Goal: Task Accomplishment & Management: Complete application form

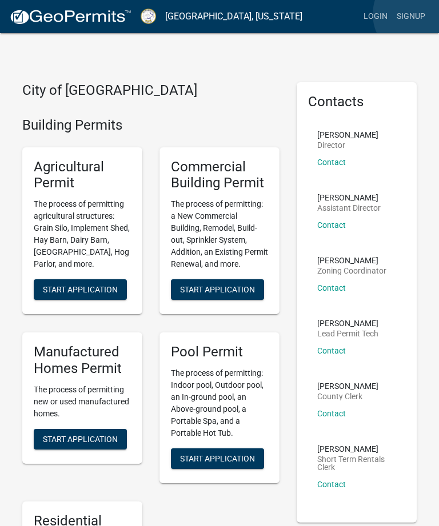
click at [419, 15] on link "Signup" at bounding box center [411, 17] width 38 height 22
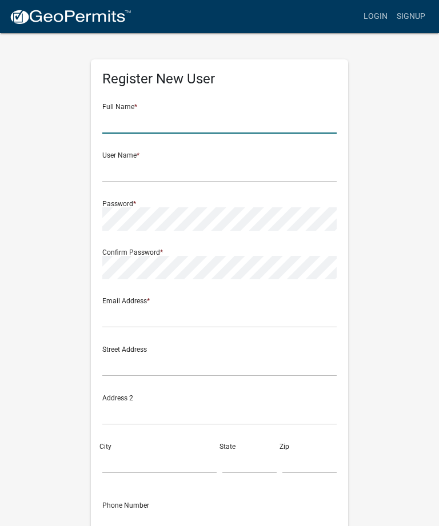
click at [177, 121] on input "text" at bounding box center [219, 121] width 234 height 23
type input "Herman A Plowden"
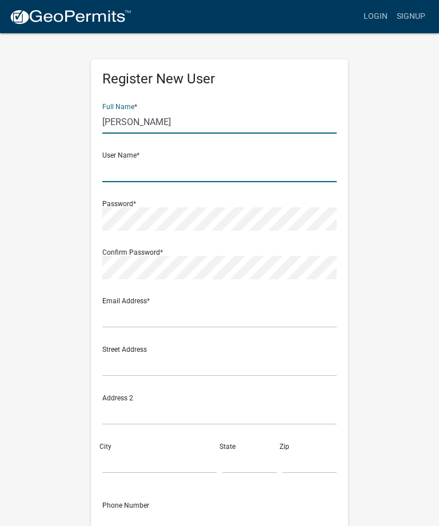
click at [185, 170] on input "text" at bounding box center [219, 170] width 234 height 23
type input "[PERSON_NAME]"
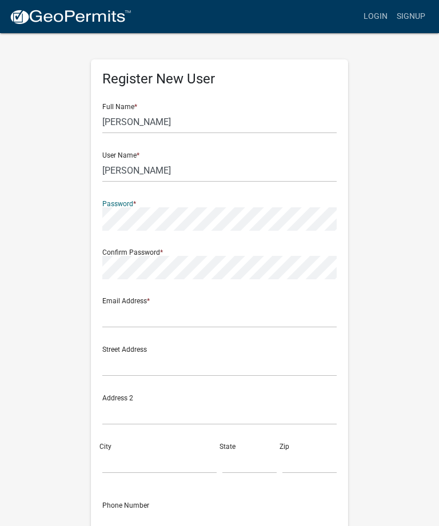
click at [400, 273] on div "Register New User Full Name * Herman A Plowden User Name * plowden Password * C…" at bounding box center [219, 337] width 411 height 611
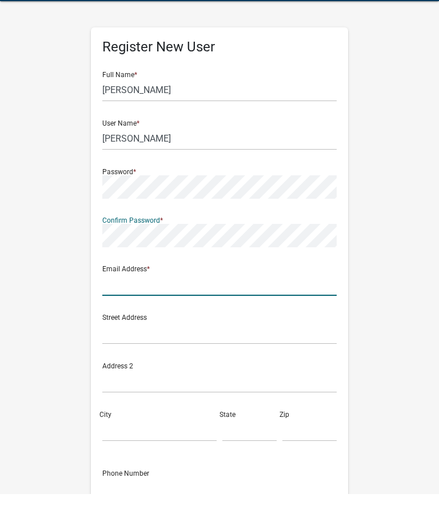
click at [175, 305] on input "text" at bounding box center [219, 316] width 234 height 23
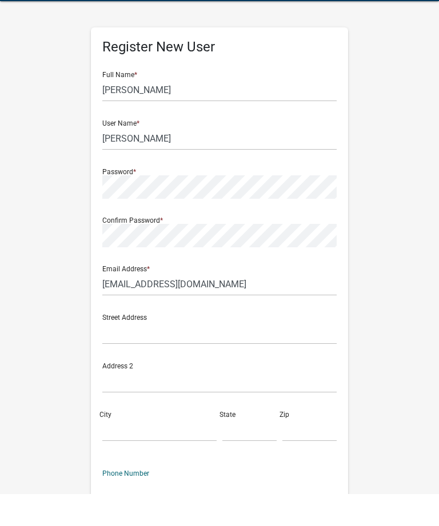
scroll to position [117, 0]
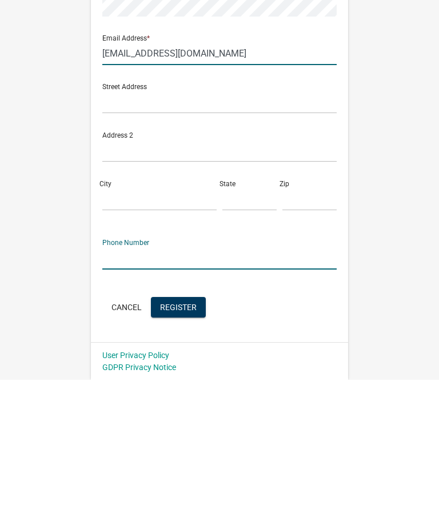
click at [209, 188] on input "aplowden@hotmail.com" at bounding box center [219, 199] width 234 height 23
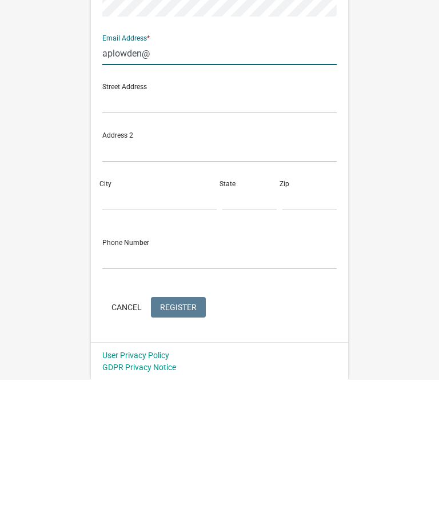
type input "[EMAIL_ADDRESS][DOMAIN_NAME]"
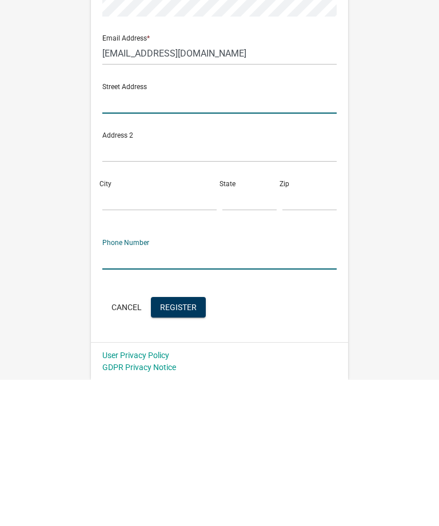
click at [194, 237] on input "text" at bounding box center [219, 248] width 234 height 23
type input "[STREET_ADDRESS][PERSON_NAME]"
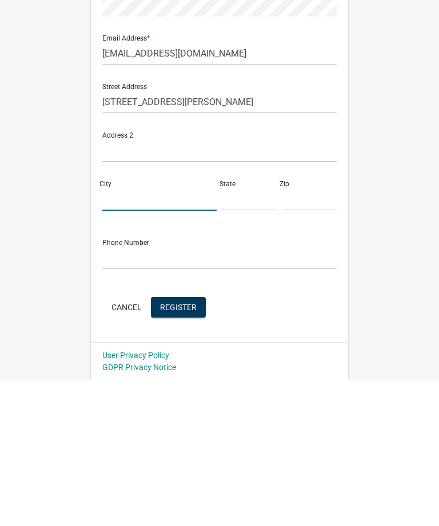
type input "[GEOGRAPHIC_DATA]"
type input "GA"
type input "31061"
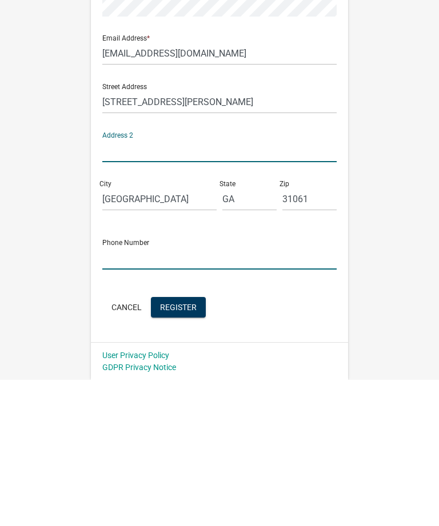
click at [215, 392] on input "text" at bounding box center [219, 403] width 234 height 23
type input "4782902077"
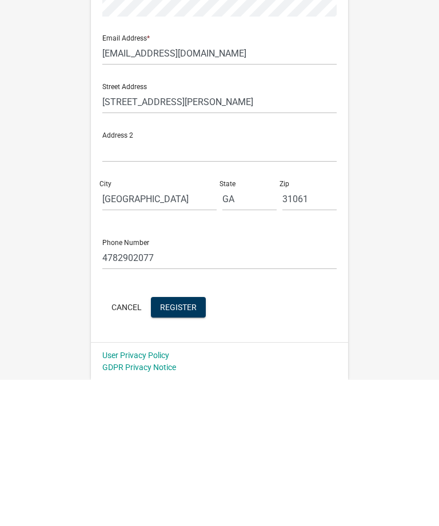
scroll to position [80, 0]
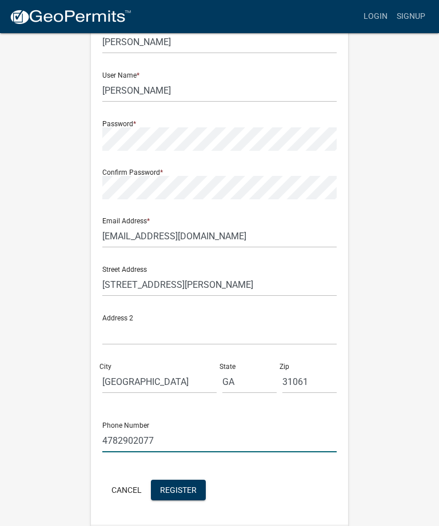
click at [210, 437] on input "4782902077" at bounding box center [219, 440] width 234 height 23
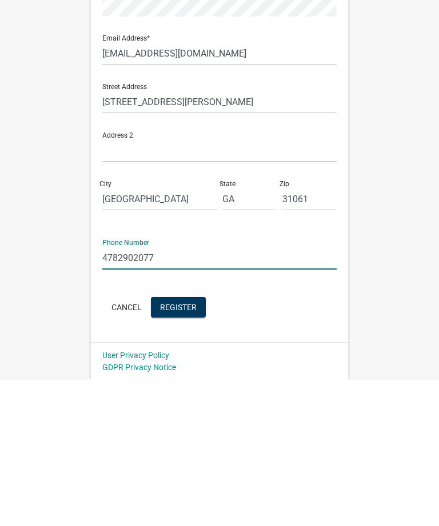
click at [192, 448] on span "Register" at bounding box center [178, 452] width 37 height 9
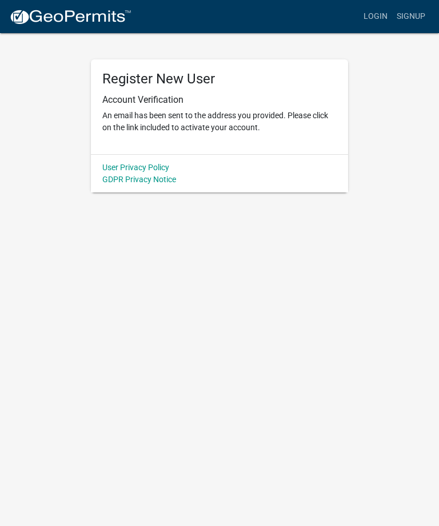
scroll to position [0, 0]
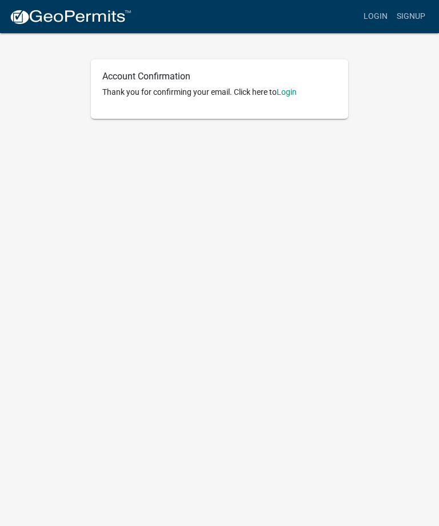
click at [295, 90] on link "Login" at bounding box center [287, 91] width 20 height 9
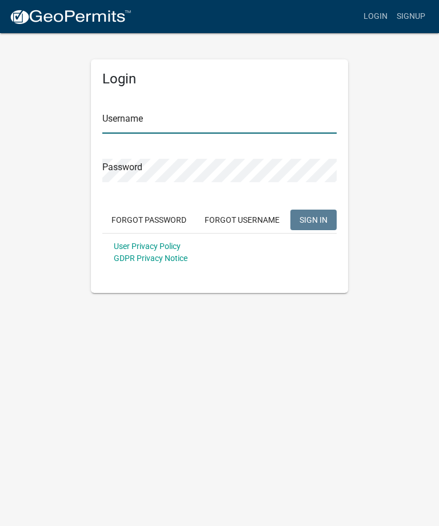
click at [199, 122] on input "Username" at bounding box center [219, 121] width 234 height 23
type input "[PERSON_NAME]"
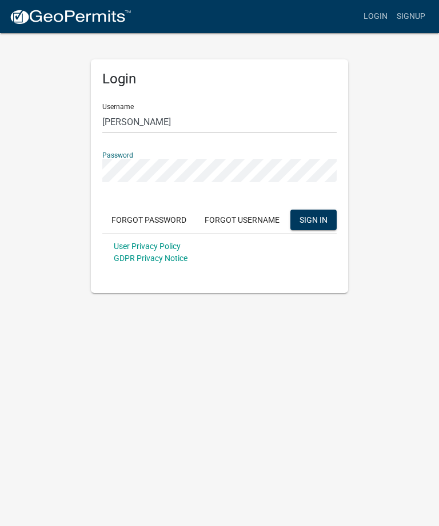
click at [330, 220] on button "SIGN IN" at bounding box center [313, 220] width 46 height 21
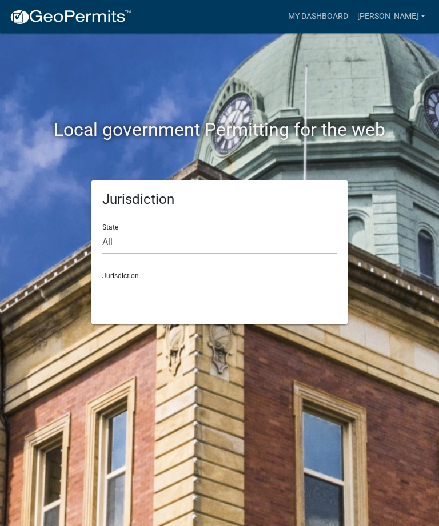
click at [159, 247] on select "All [US_STATE] [US_STATE] [US_STATE] [US_STATE] [US_STATE] [US_STATE] [US_STATE…" at bounding box center [219, 242] width 234 height 23
select select "[US_STATE]"
click at [170, 293] on select "[GEOGRAPHIC_DATA], [US_STATE][PERSON_NAME][GEOGRAPHIC_DATA], [US_STATE][PERSON_…" at bounding box center [219, 290] width 234 height 23
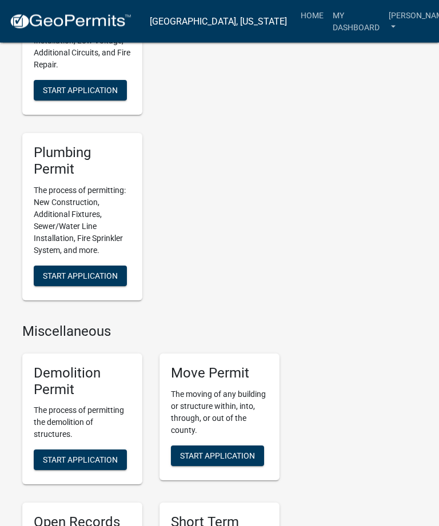
scroll to position [911, 0]
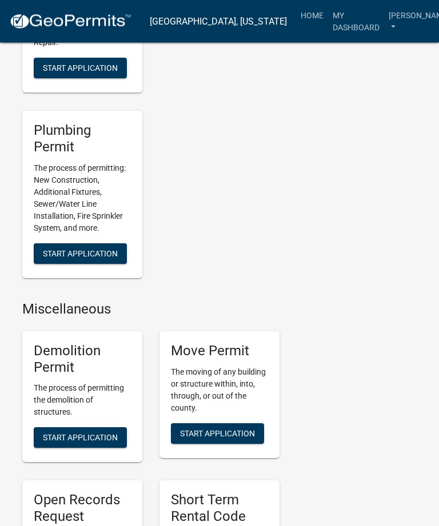
click at [114, 434] on span "Start Application" at bounding box center [80, 438] width 75 height 9
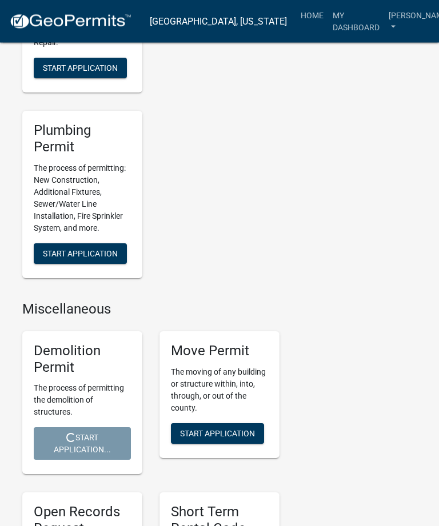
scroll to position [911, 0]
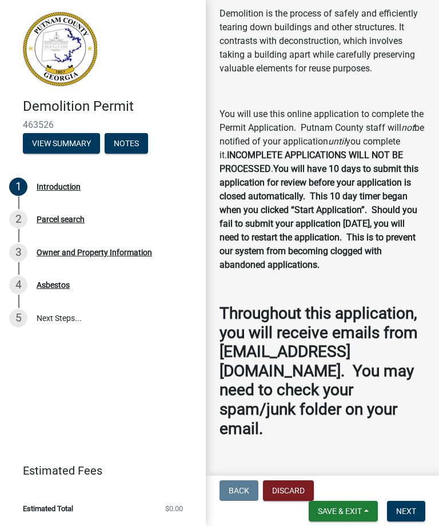
scroll to position [69, 0]
click at [410, 507] on span "Next" at bounding box center [406, 511] width 20 height 9
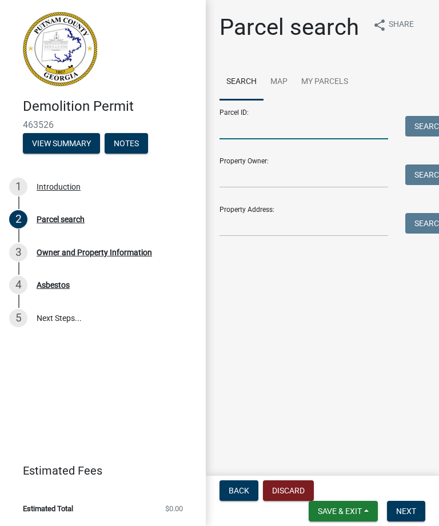
click at [271, 129] on input "Parcel ID:" at bounding box center [303, 127] width 169 height 23
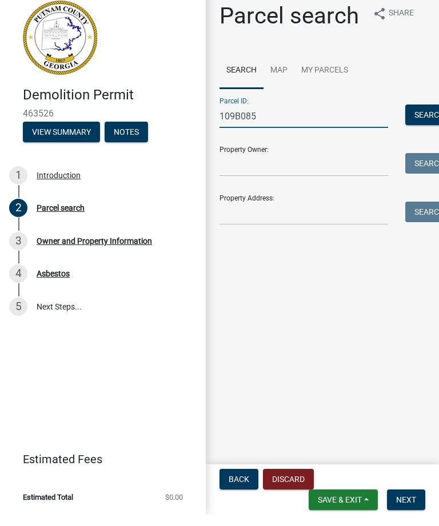
type input "109B085"
click at [324, 167] on input "Property Owner:" at bounding box center [303, 176] width 169 height 23
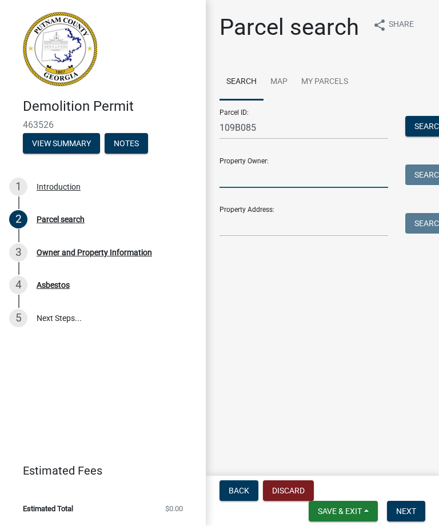
click at [269, 185] on input "Property Owner:" at bounding box center [303, 176] width 169 height 23
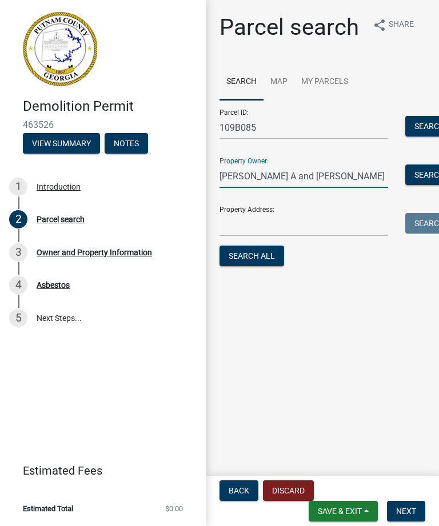
type input "[PERSON_NAME] A and [PERSON_NAME]"
click at [277, 223] on input "Property Address:" at bounding box center [303, 224] width 169 height 23
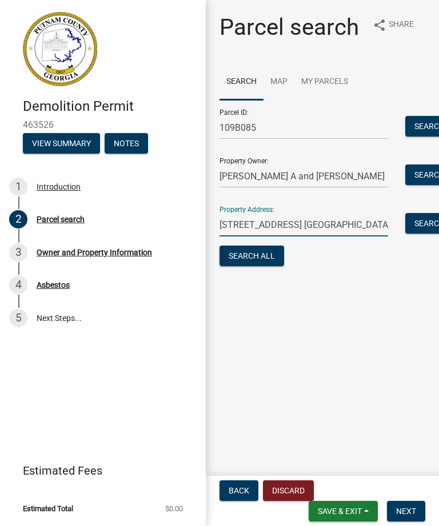
type input "[STREET_ADDRESS] [GEOGRAPHIC_DATA],Ga 31024"
click at [274, 255] on button "Search All" at bounding box center [251, 256] width 65 height 21
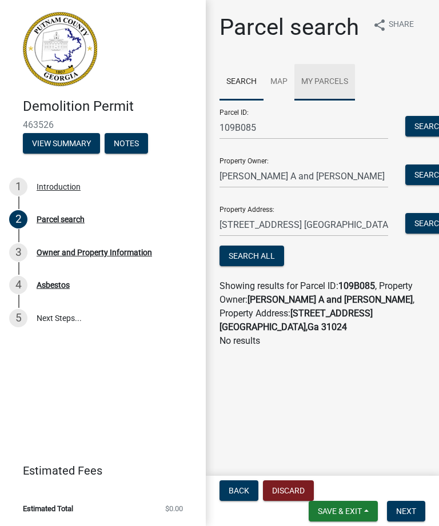
click at [333, 86] on link "My Parcels" at bounding box center [324, 82] width 61 height 37
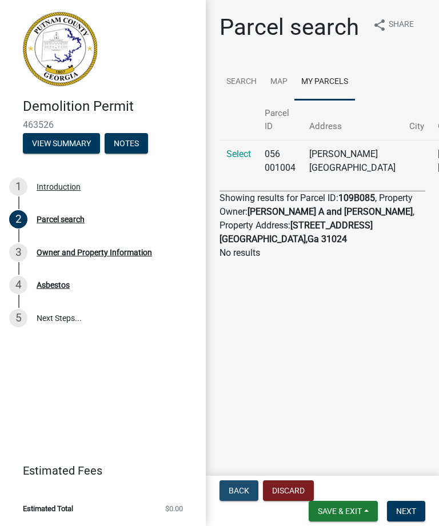
click at [246, 482] on button "Back" at bounding box center [238, 490] width 39 height 21
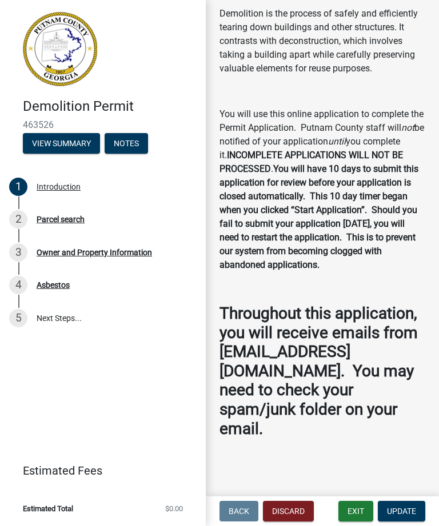
scroll to position [69, 0]
click at [407, 505] on button "Update" at bounding box center [401, 511] width 47 height 21
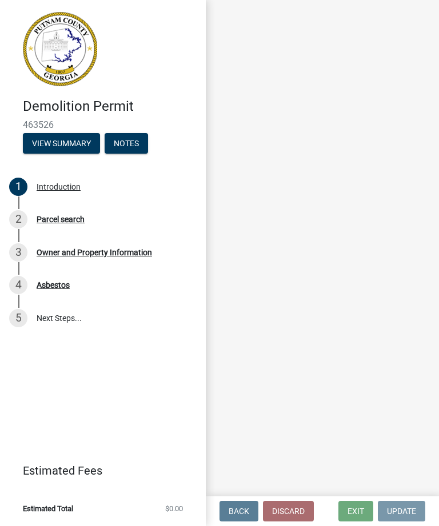
scroll to position [0, 0]
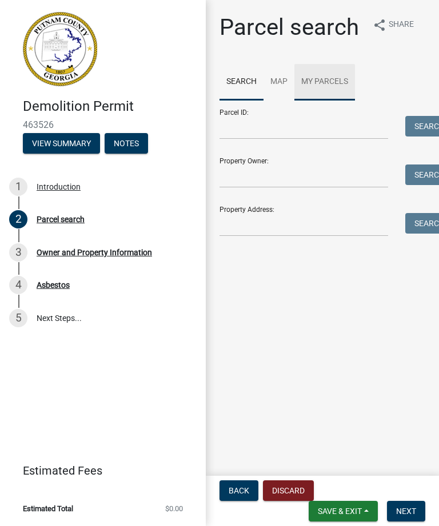
click at [338, 83] on link "My Parcels" at bounding box center [324, 82] width 61 height 37
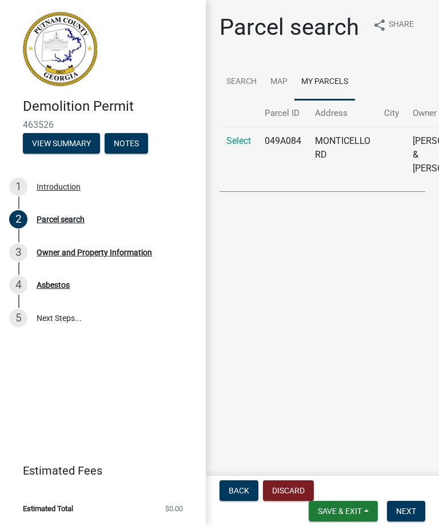
click at [424, 162] on td "[PERSON_NAME] & [PERSON_NAME]" at bounding box center [447, 154] width 82 height 55
click at [250, 84] on link "Search" at bounding box center [241, 82] width 44 height 37
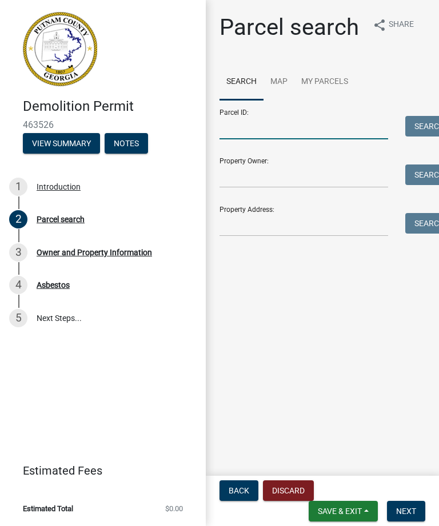
click at [275, 133] on input "Parcel ID:" at bounding box center [303, 127] width 169 height 23
type input "109B085"
click at [433, 130] on button "Search" at bounding box center [429, 126] width 49 height 21
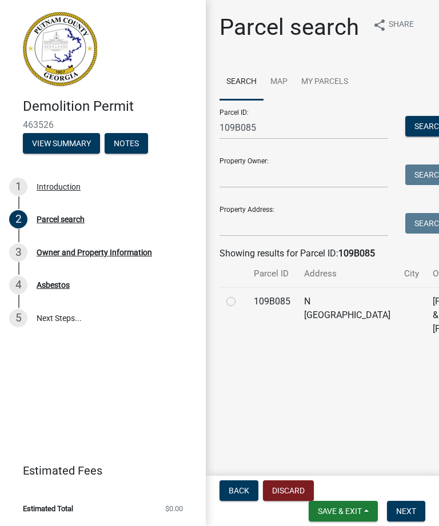
click at [240, 295] on label at bounding box center [240, 295] width 0 height 0
click at [240, 302] on input "radio" at bounding box center [243, 298] width 7 height 7
radio input "true"
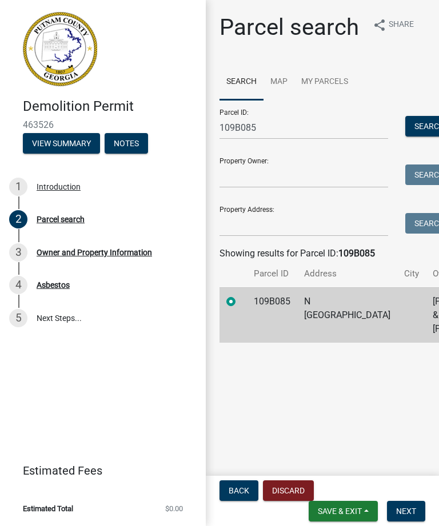
click at [408, 505] on button "Next" at bounding box center [406, 511] width 38 height 21
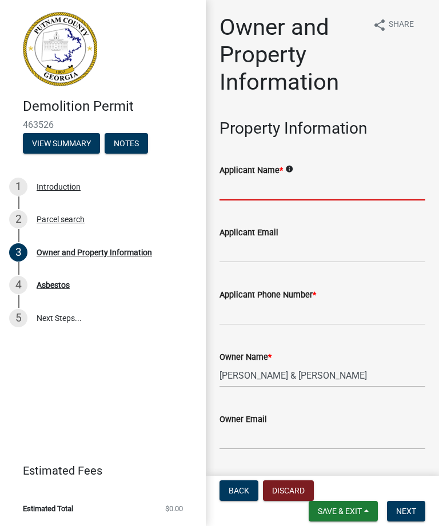
click at [274, 197] on input "Applicant Name *" at bounding box center [322, 188] width 206 height 23
type input "[PERSON_NAME]"
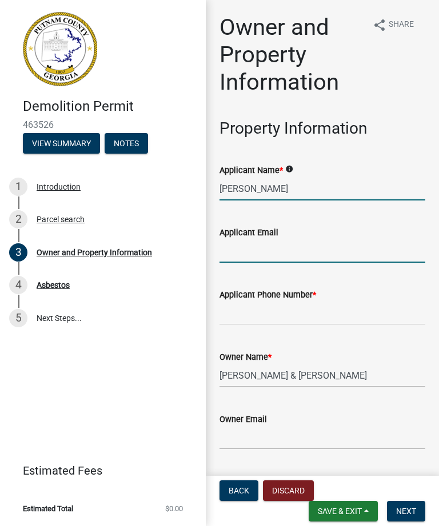
click at [293, 262] on input "Applicant Email" at bounding box center [322, 250] width 206 height 23
type input "[EMAIL_ADDRESS][DOMAIN_NAME]"
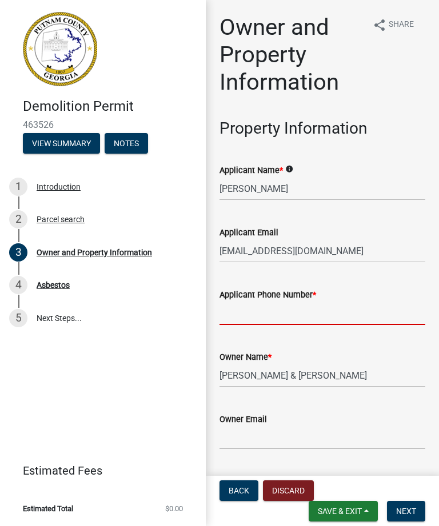
click at [299, 314] on input "Applicant Phone Number *" at bounding box center [322, 313] width 206 height 23
click at [338, 320] on input "4782902077" at bounding box center [322, 313] width 206 height 23
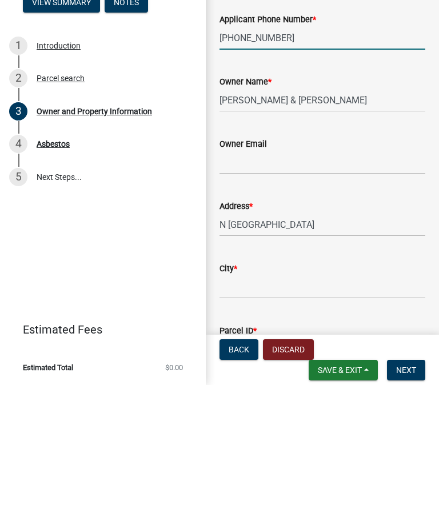
scroll to position [135, 0]
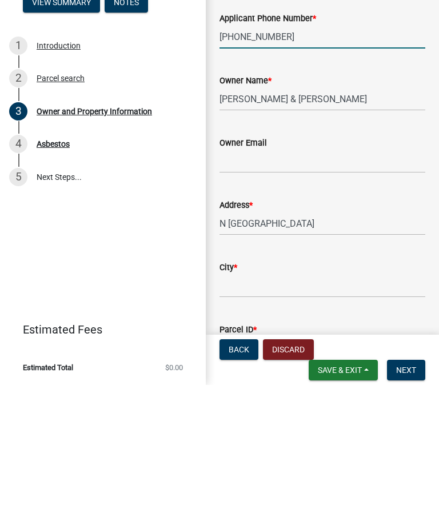
type input "[PHONE_NUMBER]"
click at [290, 291] on input "Owner Email" at bounding box center [322, 302] width 206 height 23
type input "[EMAIL_ADDRESS][DOMAIN_NAME]"
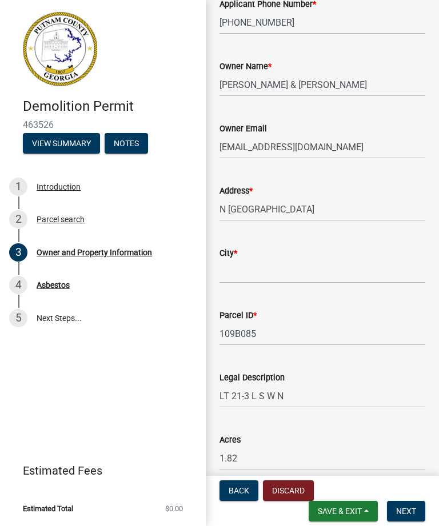
scroll to position [297, 0]
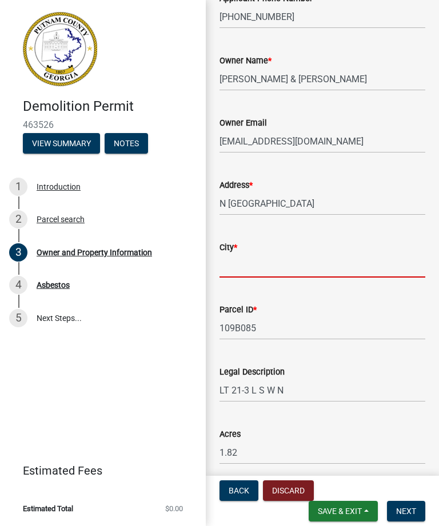
click at [303, 266] on input "City *" at bounding box center [322, 265] width 206 height 23
type input "Eatenton"
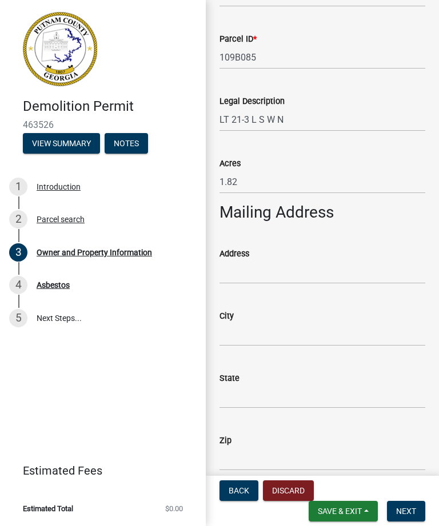
scroll to position [568, 0]
click at [314, 257] on div "Address" at bounding box center [322, 253] width 206 height 14
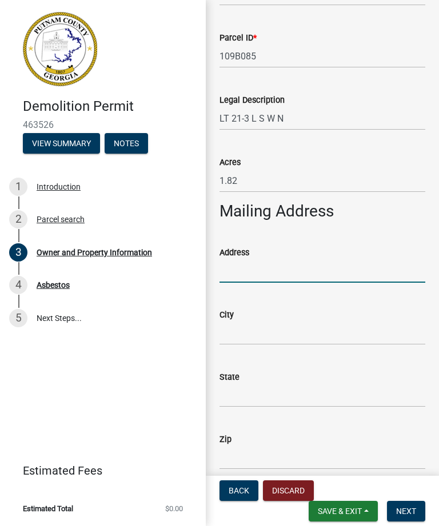
click at [270, 264] on input "Address" at bounding box center [322, 270] width 206 height 23
type input "[STREET_ADDRESS][PERSON_NAME]"
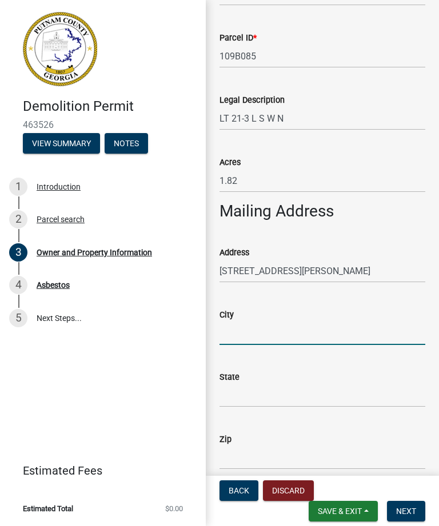
click at [267, 326] on input "City" at bounding box center [322, 333] width 206 height 23
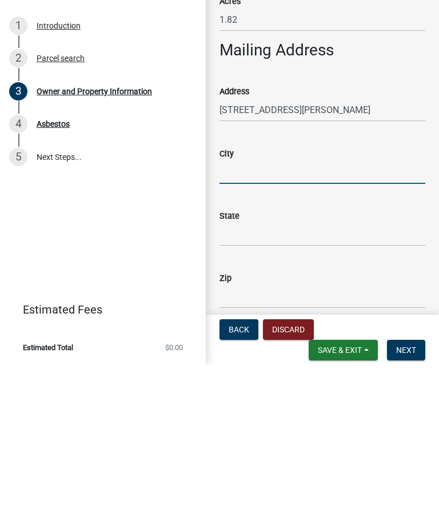
type input "[GEOGRAPHIC_DATA]"
type input "GA"
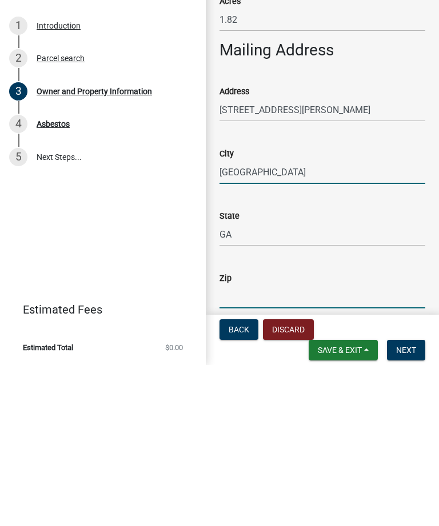
type input "31061"
type input "[GEOGRAPHIC_DATA]"
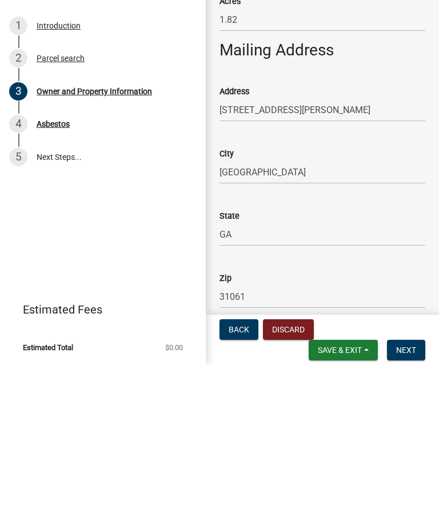
type input "GA"
type input "31061"
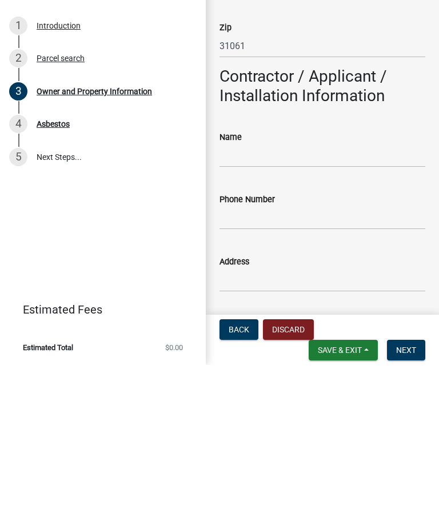
scroll to position [819, 0]
click at [259, 305] on input "Name" at bounding box center [322, 316] width 206 height 23
type input "[PERSON_NAME]"
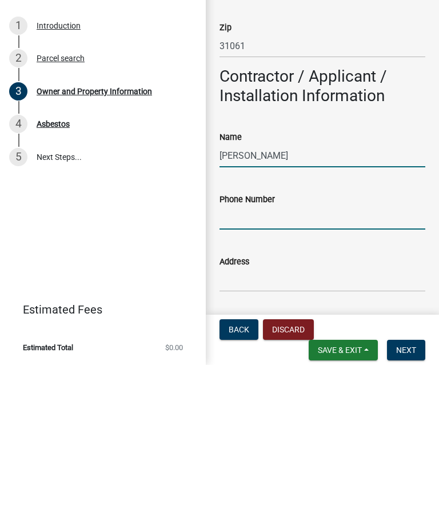
click at [297, 367] on input "Phone Number" at bounding box center [322, 378] width 206 height 23
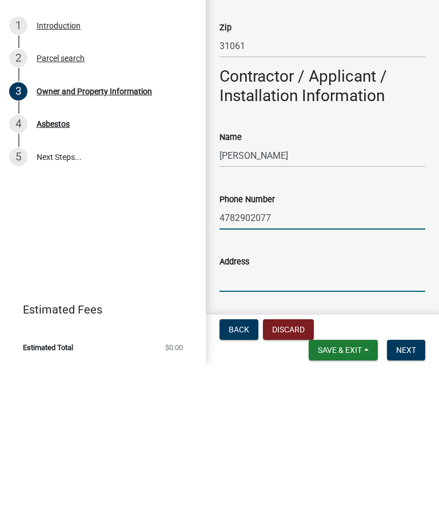
click at [333, 367] on input "4782902077" at bounding box center [322, 378] width 206 height 23
type input "4782902077"
click at [340, 430] on input "Address" at bounding box center [322, 441] width 206 height 23
type input "[STREET_ADDRESS][PERSON_NAME]"
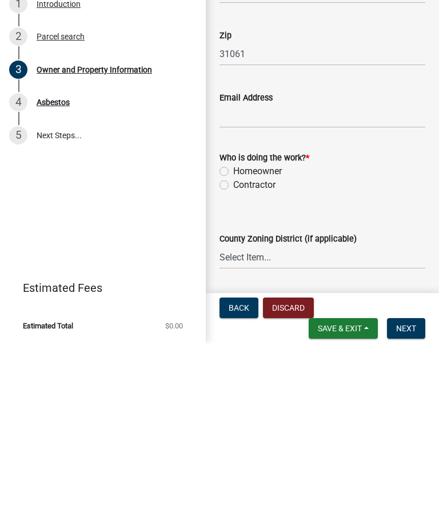
scroll to position [1212, 0]
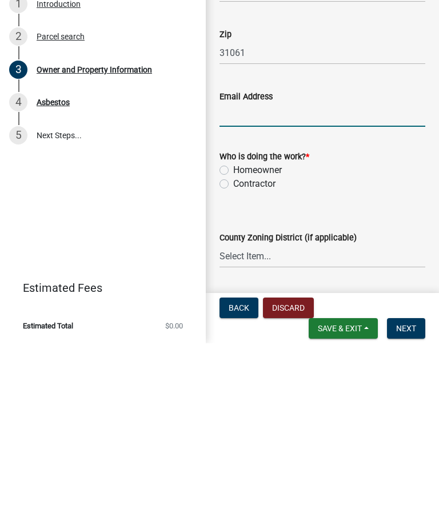
click at [283, 286] on input "Email Address" at bounding box center [322, 297] width 206 height 23
type input "[EMAIL_ADDRESS][DOMAIN_NAME]"
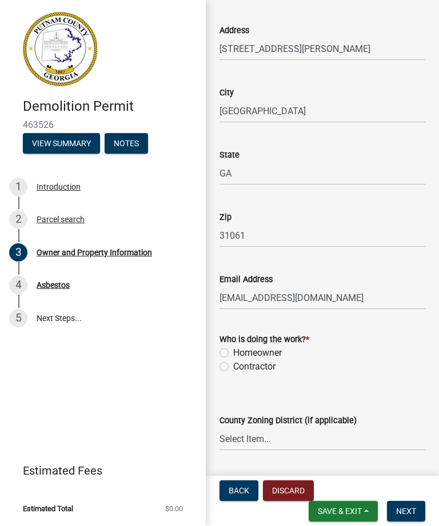
click at [233, 351] on label "Homeowner" at bounding box center [257, 353] width 49 height 14
click at [233, 351] on input "Homeowner" at bounding box center [236, 349] width 7 height 7
radio input "true"
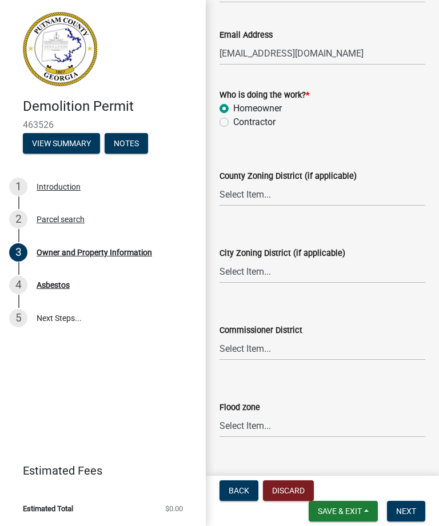
scroll to position [1456, 0]
click at [271, 347] on select "Select Item... District 1 District 2 District 3 District 4" at bounding box center [322, 349] width 206 height 23
click at [286, 196] on select "Select Item... AG-1 R-1R R-1 R-2 MHP RM-1 RM-3 C-1 C-2 I-M PUD N/A" at bounding box center [322, 194] width 206 height 23
click at [356, 180] on label "County Zoning District (if applicable)" at bounding box center [287, 177] width 137 height 8
click at [360, 183] on select "Select Item... AG-1 R-1R R-1 R-2 MHP RM-1 RM-3 C-1 C-2 I-M PUD N/A" at bounding box center [322, 194] width 206 height 23
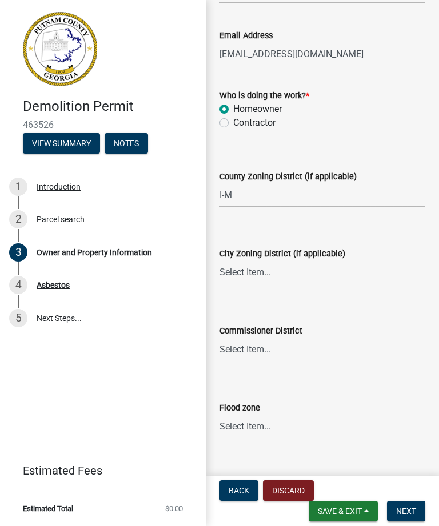
click at [351, 190] on select "Select Item... AG-1 R-1R R-1 R-2 MHP RM-1 RM-3 C-1 C-2 I-M PUD N/A" at bounding box center [322, 194] width 206 height 23
click at [250, 193] on select "Select Item... AG-1 R-1R R-1 R-2 MHP RM-1 RM-3 C-1 C-2 I-M PUD N/A" at bounding box center [322, 194] width 206 height 23
click at [277, 202] on select "Select Item... AG-1 R-1R R-1 R-2 MHP RM-1 RM-3 C-1 C-2 I-M PUD N/A" at bounding box center [322, 194] width 206 height 23
click at [305, 202] on select "Select Item... AG-1 R-1R R-1 R-2 MHP RM-1 RM-3 C-1 C-2 I-M PUD N/A" at bounding box center [322, 194] width 206 height 23
click at [255, 197] on select "Select Item... AG-1 R-1R R-1 R-2 MHP RM-1 RM-3 C-1 C-2 I-M PUD N/A" at bounding box center [322, 194] width 206 height 23
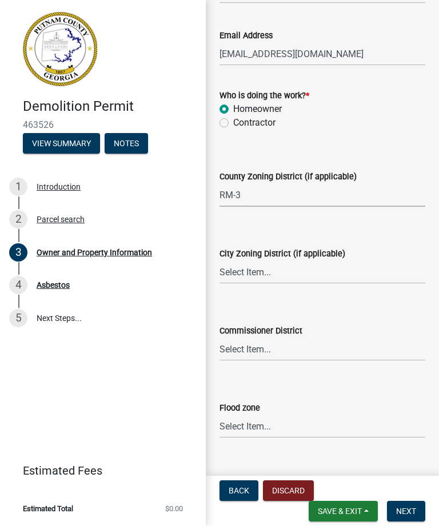
click at [241, 198] on select "Select Item... AG-1 R-1R R-1 R-2 MHP RM-1 RM-3 C-1 C-2 I-M PUD N/A" at bounding box center [322, 194] width 206 height 23
click at [272, 194] on select "Select Item... AG-1 R-1R R-1 R-2 MHP RM-1 RM-3 C-1 C-2 I-M PUD N/A" at bounding box center [322, 194] width 206 height 23
click at [247, 201] on select "Select Item... AG-1 R-1R R-1 R-2 MHP RM-1 RM-3 C-1 C-2 I-M PUD N/A" at bounding box center [322, 194] width 206 height 23
select select "ef7a1fc2-7a7a-426d-b1f0-c9b9b6ca7ff4"
click at [372, 261] on select "Select Item... A-1 A-2 R-1 R-2 R-3 R-4 MHP C-1 C-2 I-1 I-2 DB FH H-P N/A" at bounding box center [322, 272] width 206 height 23
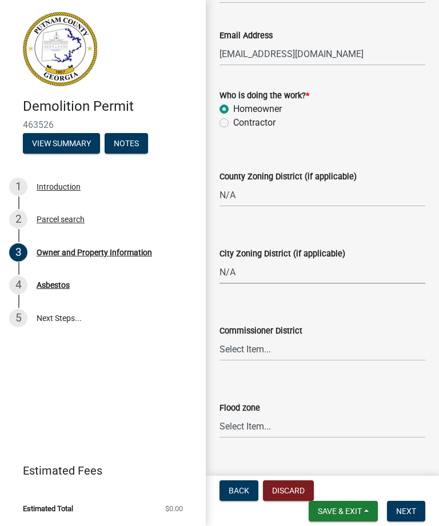
select select "83394b22-4a11-496c-8e5c-75ade2e72faf"
click at [336, 349] on select "Select Item... District 1 District 2 District 3 District 4" at bounding box center [322, 349] width 206 height 23
click at [290, 426] on select "Select Item... Zone A Zone V Zone A99 Zone AE Zone AO Zone AH Zone VE Zone AR Z…" at bounding box center [322, 426] width 206 height 23
click at [298, 415] on select "Select Item... Zone A Zone V Zone A99 Zone AE Zone AO Zone AH Zone VE Zone AR Z…" at bounding box center [322, 426] width 206 height 23
select select "6f1acead-4b1a-4680-ba5d-beeb03d30465"
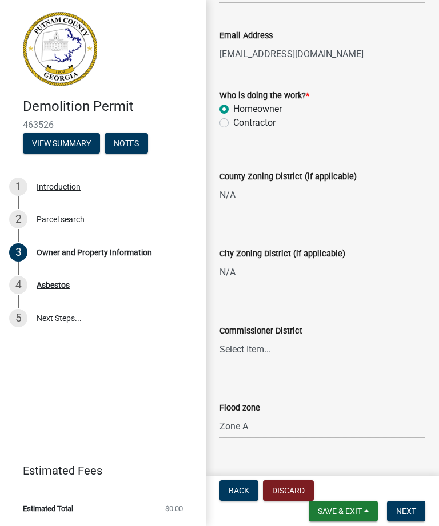
click at [341, 180] on label "County Zoning District (if applicable)" at bounding box center [287, 177] width 137 height 8
click at [341, 183] on select "Select Item... AG-1 R-1R R-1 R-2 MHP RM-1 RM-3 C-1 C-2 I-M PUD N/A" at bounding box center [322, 194] width 206 height 23
click at [303, 262] on select "Select Item... A-1 A-2 R-1 R-2 R-3 R-4 MHP C-1 C-2 I-1 I-2 DB FH H-P N/A" at bounding box center [322, 272] width 206 height 23
click at [337, 338] on select "Select Item... District 1 District 2 District 3 District 4" at bounding box center [322, 349] width 206 height 23
select select "ece5c1a9-df30-4702-9587-5deee23533b7"
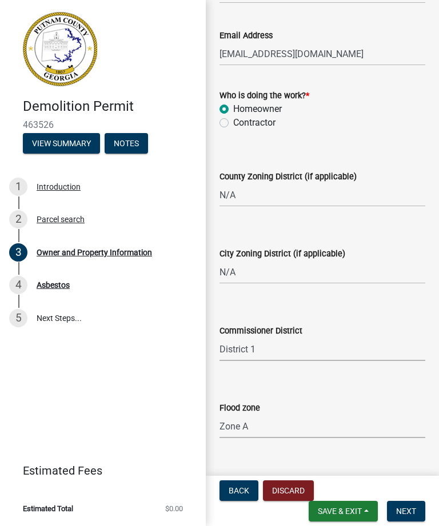
click at [315, 418] on select "Select Item... Zone A Zone V Zone A99 Zone AE Zone AO Zone AH Zone VE Zone AR Z…" at bounding box center [322, 426] width 206 height 23
click at [251, 432] on select "Select Item... Zone A Zone V Zone A99 Zone AE Zone AO Zone AH Zone VE Zone AR Z…" at bounding box center [322, 426] width 206 height 23
select select "ddc1bd8a-dad[DEMOGRAPHIC_DATA]-4fbb-9db1-51a584292d0d"
click at [367, 188] on select "Select Item... AG-1 R-1R R-1 R-2 MHP RM-1 RM-3 C-1 C-2 I-M PUD N/A" at bounding box center [322, 194] width 206 height 23
click at [406, 510] on span "Next" at bounding box center [406, 511] width 20 height 9
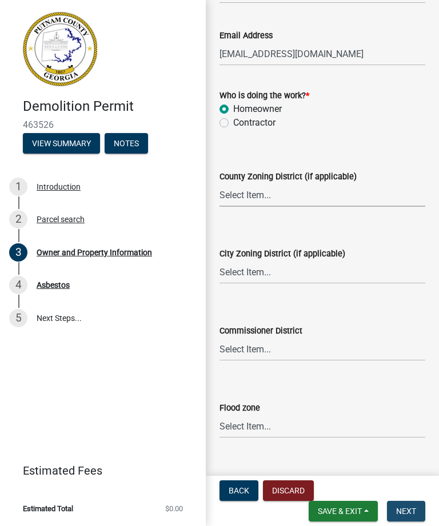
scroll to position [0, 0]
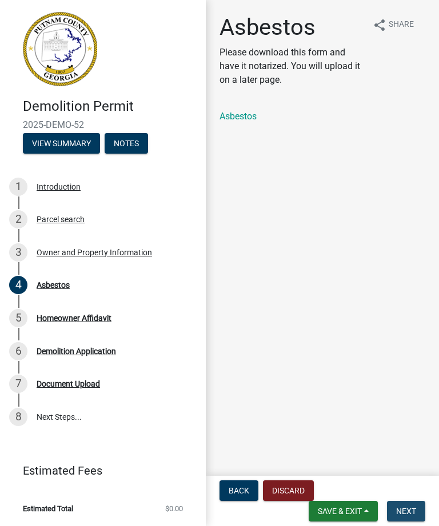
click at [411, 504] on button "Next" at bounding box center [406, 511] width 38 height 21
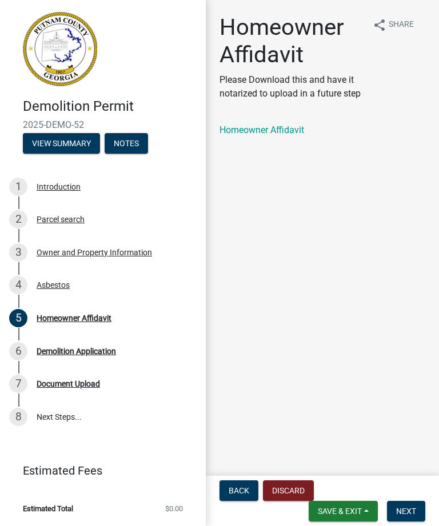
click at [313, 98] on p "Please Download this and have it notarized to upload in a future step" at bounding box center [291, 86] width 144 height 27
click at [287, 131] on link "Homeowner Affidavit" at bounding box center [261, 130] width 85 height 11
click at [77, 355] on div "Demolition Application" at bounding box center [76, 351] width 79 height 8
click at [161, 278] on div "4 Asbestos" at bounding box center [98, 285] width 178 height 18
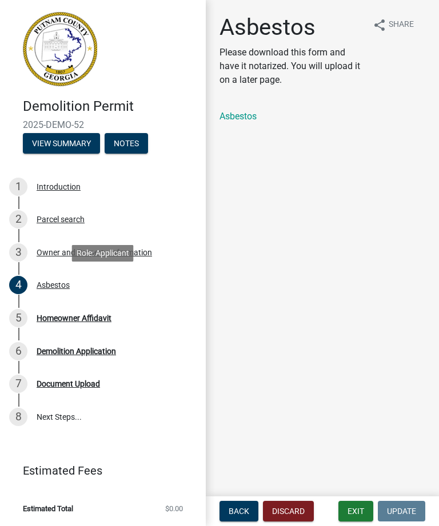
click at [26, 352] on div "6" at bounding box center [18, 351] width 18 height 18
click at [79, 356] on div "6 Demolition Application" at bounding box center [98, 351] width 178 height 18
click at [101, 356] on div "6 Demolition Application" at bounding box center [98, 351] width 178 height 18
click at [244, 121] on link "Asbestos" at bounding box center [237, 116] width 37 height 11
click at [416, 498] on nav "Back Discard Exit Update" at bounding box center [322, 511] width 233 height 30
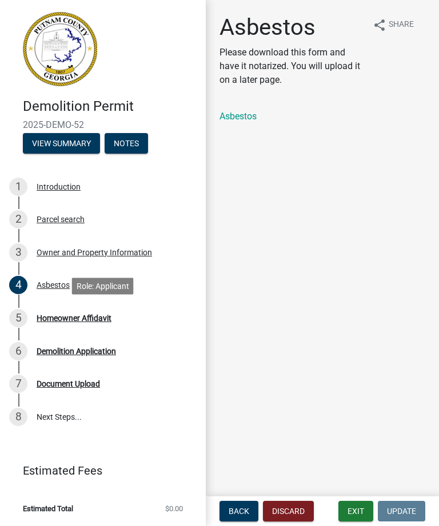
click at [24, 322] on div "5" at bounding box center [18, 318] width 18 height 18
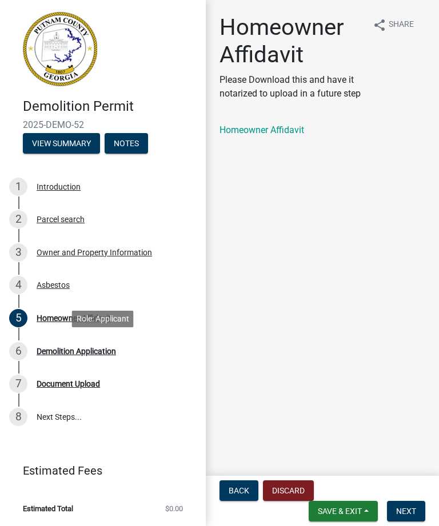
click at [22, 354] on div "6" at bounding box center [18, 351] width 18 height 18
click at [17, 357] on div "6" at bounding box center [18, 351] width 18 height 18
click at [57, 354] on div "Demolition Application" at bounding box center [76, 351] width 79 height 8
click at [406, 502] on button "Next" at bounding box center [406, 511] width 38 height 21
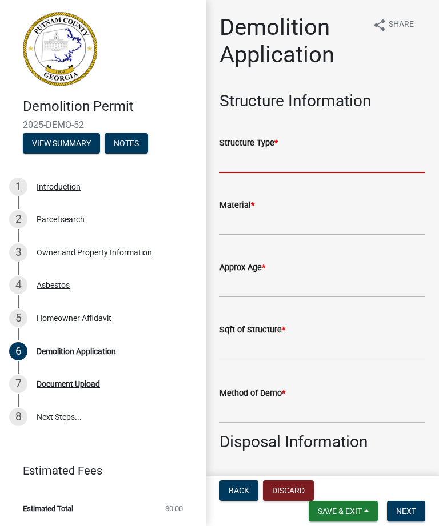
click at [303, 159] on input "Structure Type *" at bounding box center [322, 161] width 206 height 23
type input "Mobile Home"
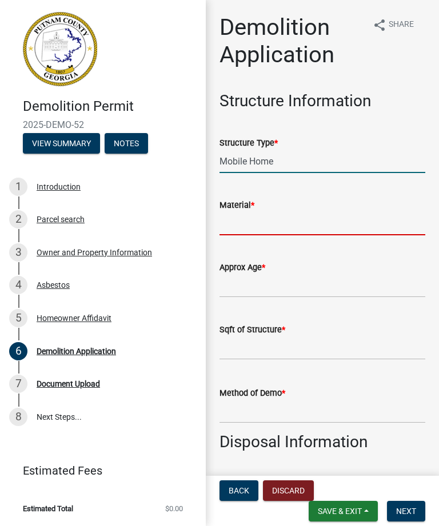
click at [322, 214] on input "Material *" at bounding box center [322, 223] width 206 height 23
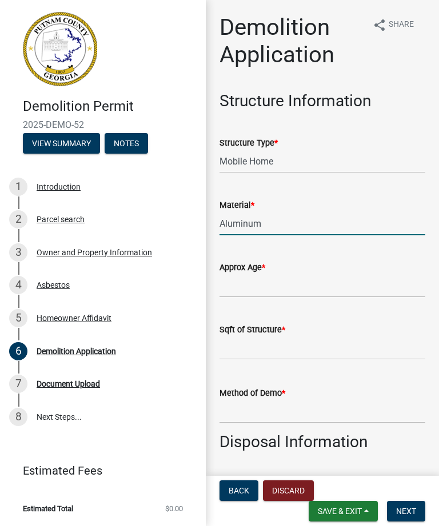
click at [364, 223] on input "Aluminum" at bounding box center [322, 223] width 206 height 23
type input "Aluminum"
click at [330, 289] on input "Approx Age *" at bounding box center [322, 285] width 206 height 23
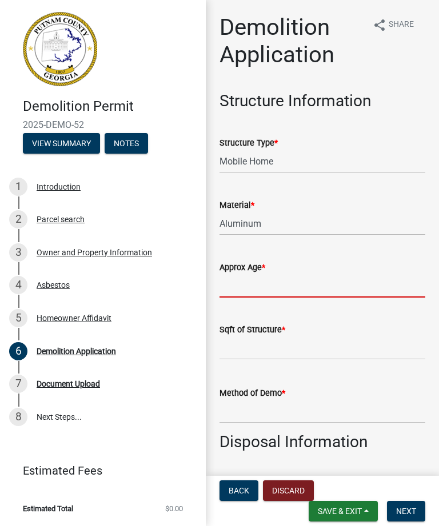
click at [290, 290] on input "Approx Age *" at bounding box center [322, 285] width 206 height 23
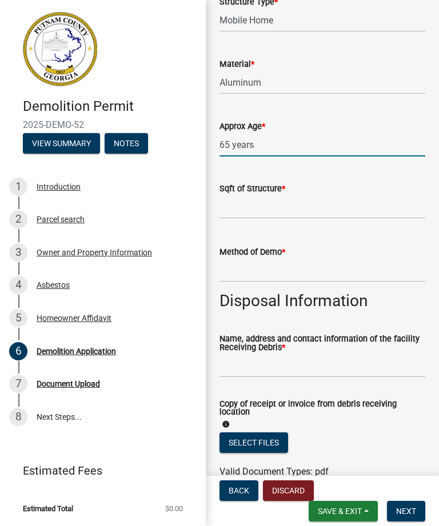
scroll to position [146, 0]
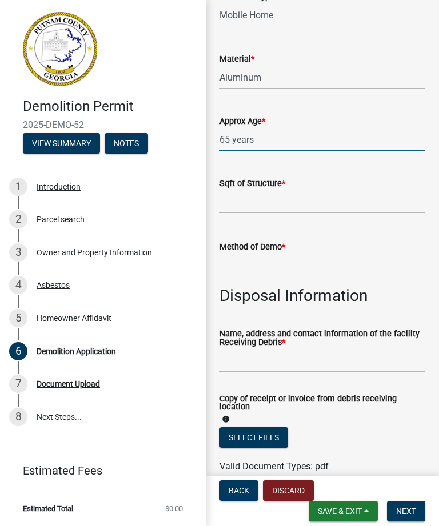
type input "65 years"
click at [282, 203] on input "text" at bounding box center [322, 201] width 206 height 23
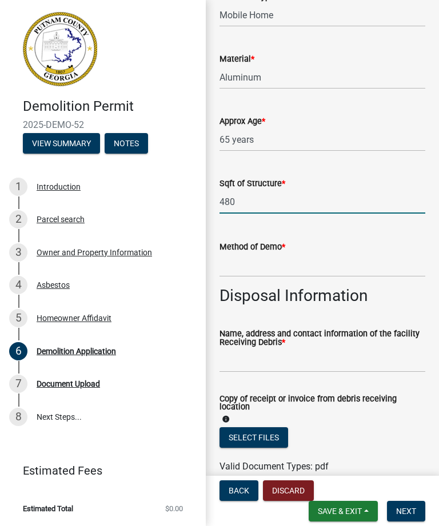
type input "480"
click at [346, 268] on input "Method of Demo *" at bounding box center [322, 265] width 206 height 23
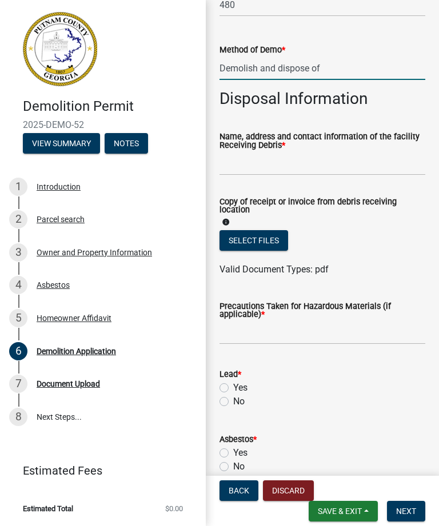
scroll to position [344, 0]
type input "Demolish and dispose of"
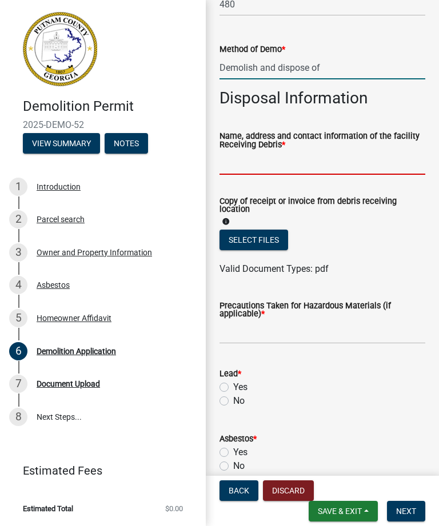
click at [311, 173] on input "Name, address and contact information of the facility Receiving Debris *" at bounding box center [322, 162] width 206 height 23
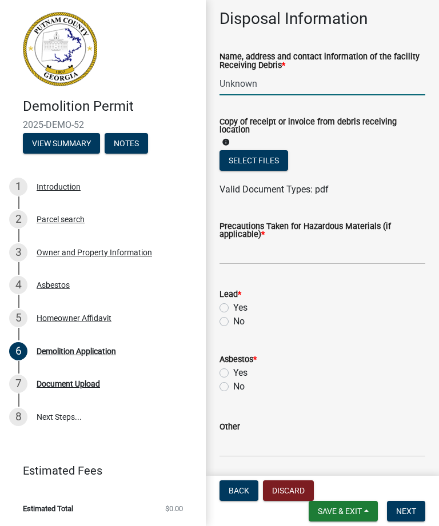
scroll to position [425, 0]
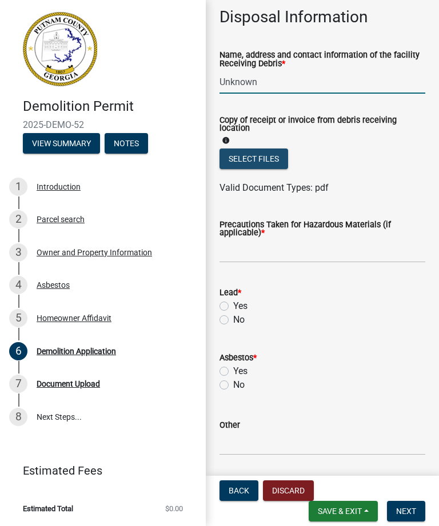
type input "Unknown"
click at [275, 158] on button "Select files" at bounding box center [253, 159] width 69 height 21
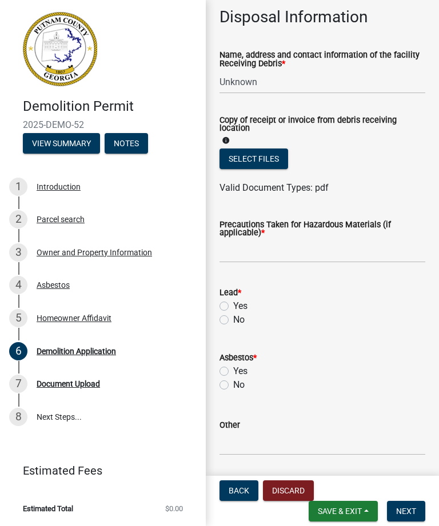
click at [233, 388] on label "No" at bounding box center [238, 385] width 11 height 14
click at [233, 386] on input "No" at bounding box center [236, 381] width 7 height 7
radio input "true"
click at [233, 321] on label "No" at bounding box center [238, 320] width 11 height 14
click at [233, 321] on input "No" at bounding box center [236, 316] width 7 height 7
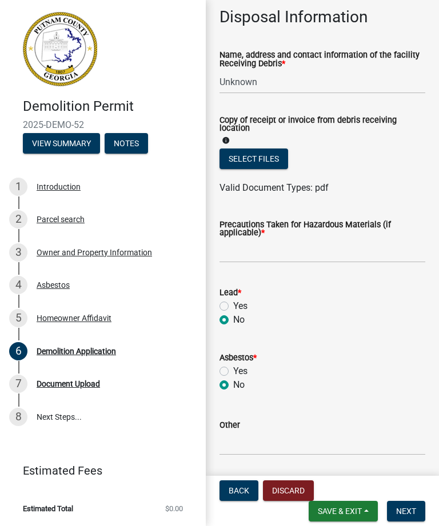
radio input "true"
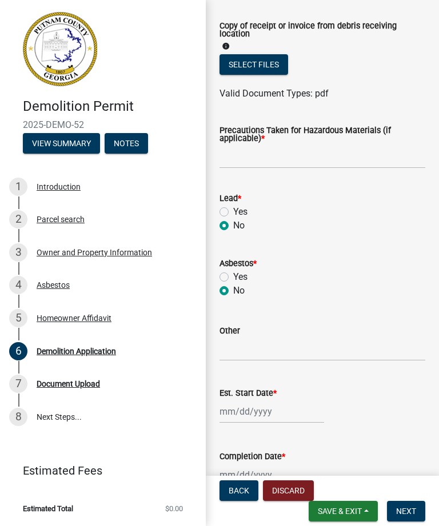
scroll to position [523, 0]
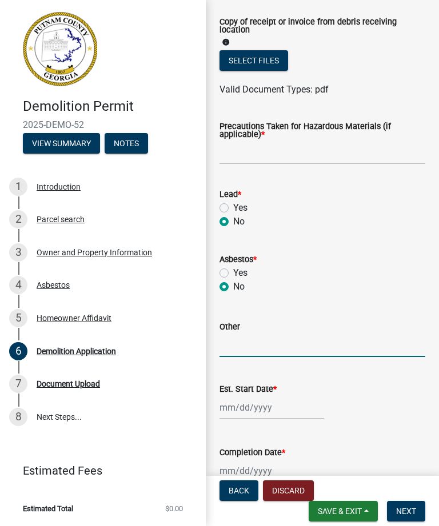
click at [277, 354] on input "Other" at bounding box center [322, 345] width 206 height 23
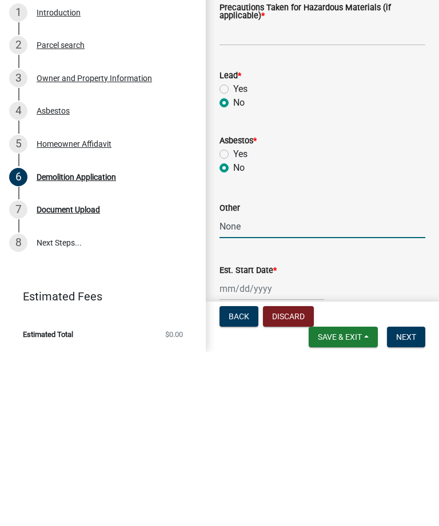
scroll to position [469, 0]
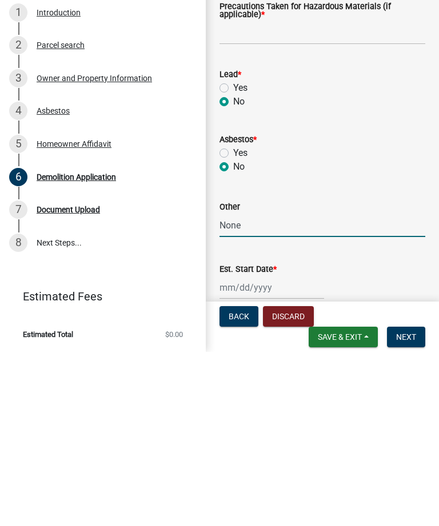
type input "None"
click at [233, 255] on label "Yes" at bounding box center [240, 262] width 14 height 14
click at [233, 255] on input "Yes" at bounding box center [236, 258] width 7 height 7
radio input "true"
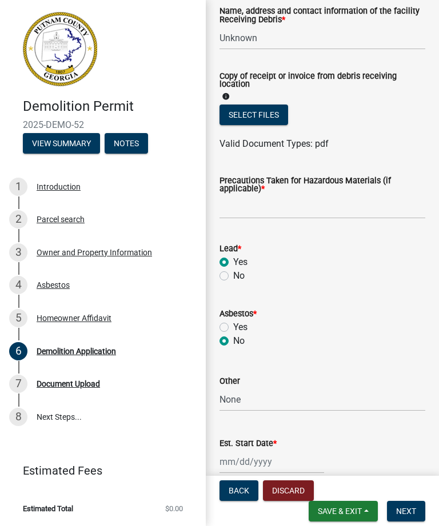
click at [233, 329] on label "Yes" at bounding box center [240, 328] width 14 height 14
click at [233, 328] on input "Yes" at bounding box center [236, 324] width 7 height 7
radio input "true"
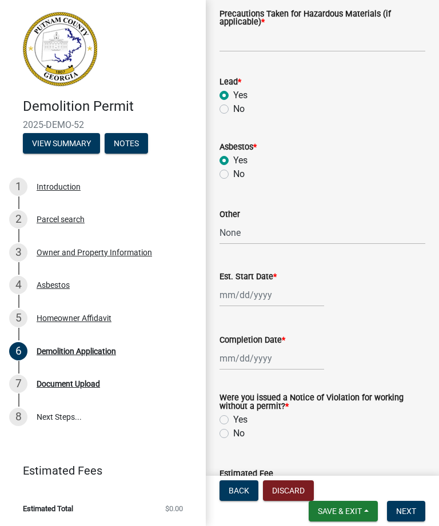
scroll to position [644, 0]
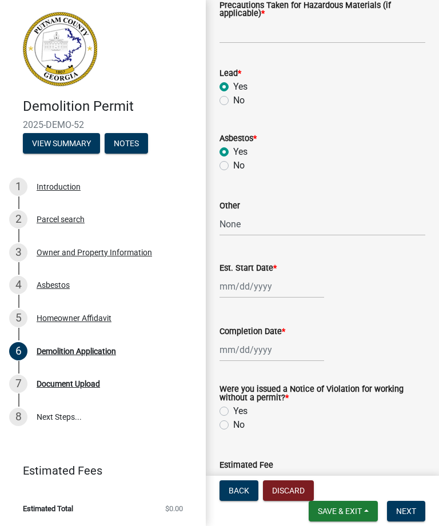
click at [235, 430] on label "No" at bounding box center [238, 425] width 11 height 14
click at [235, 426] on input "No" at bounding box center [236, 421] width 7 height 7
radio input "true"
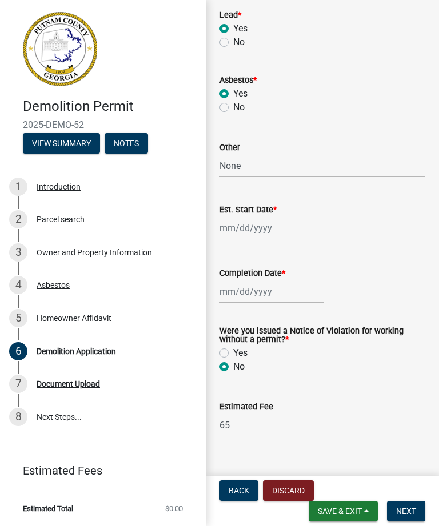
scroll to position [703, 0]
click at [269, 227] on div at bounding box center [271, 228] width 105 height 23
select select "8"
select select "2025"
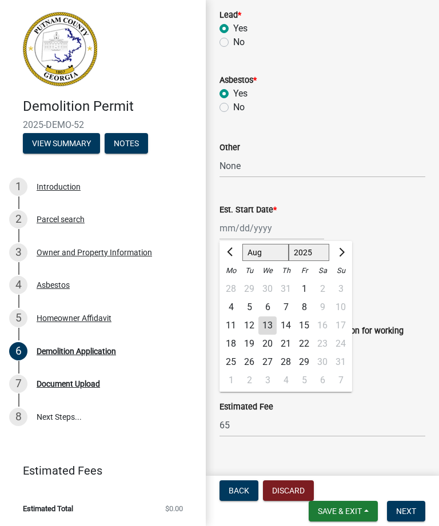
click at [345, 257] on button "Next month" at bounding box center [341, 252] width 14 height 18
select select "9"
click at [277, 309] on div "11" at bounding box center [286, 307] width 18 height 18
type input "[DATE]"
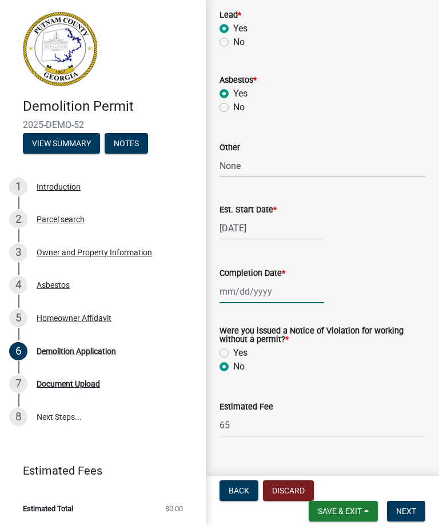
click at [305, 294] on div at bounding box center [271, 291] width 105 height 23
select select "8"
select select "2025"
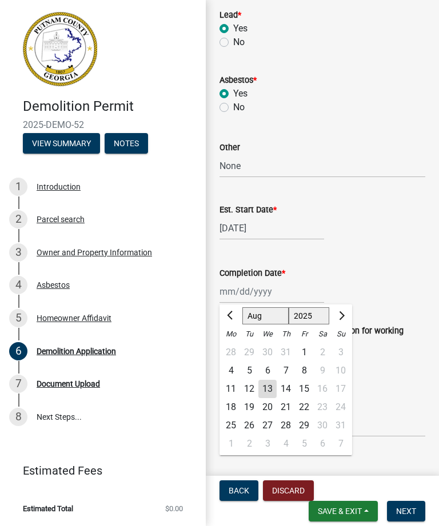
click at [341, 318] on span "Next month" at bounding box center [340, 315] width 9 height 9
click at [341, 317] on span "Next month" at bounding box center [340, 315] width 9 height 9
select select "10"
click at [272, 389] on div "15" at bounding box center [267, 389] width 18 height 18
type input "[DATE]"
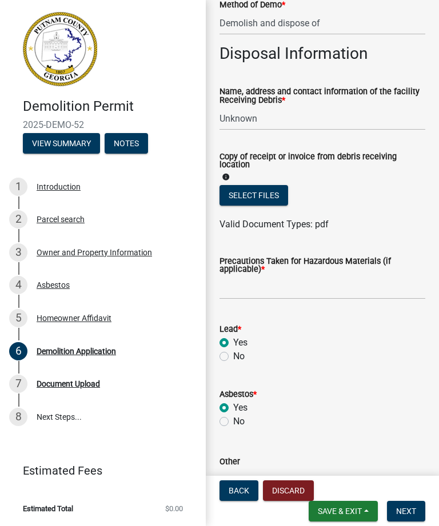
scroll to position [384, 0]
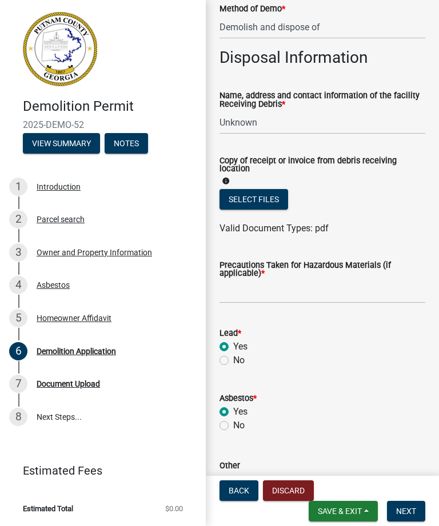
click at [351, 514] on span "Save & Exit" at bounding box center [340, 511] width 44 height 9
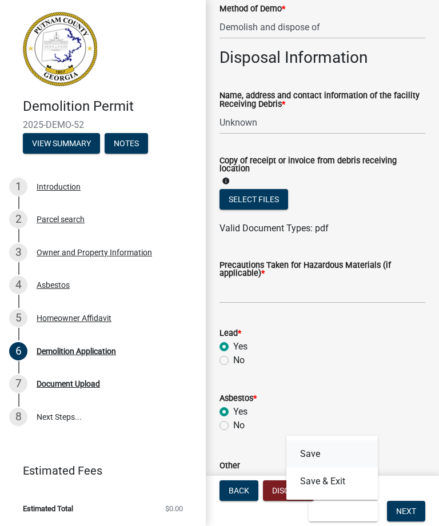
click at [316, 454] on button "Save" at bounding box center [331, 453] width 91 height 27
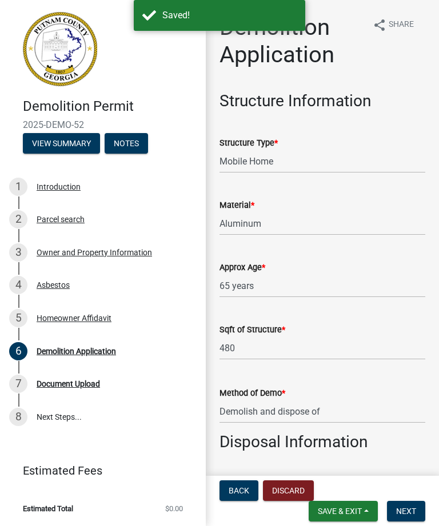
click at [343, 507] on span "Save & Exit" at bounding box center [340, 511] width 44 height 9
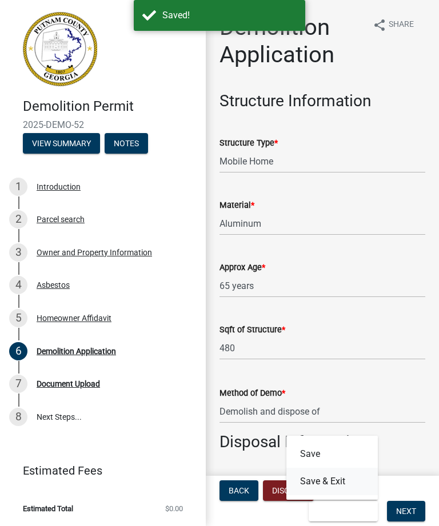
click at [340, 483] on button "Save & Exit" at bounding box center [331, 481] width 91 height 27
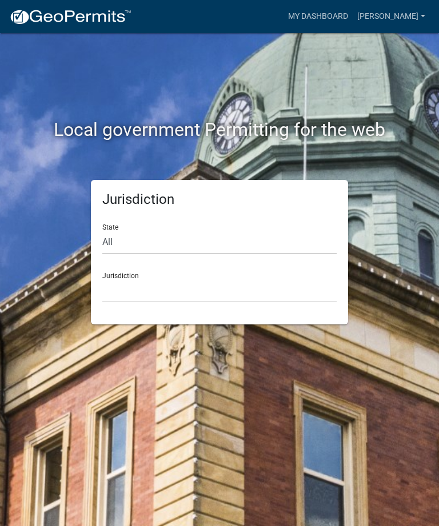
click at [154, 274] on div "Jurisdiction [GEOGRAPHIC_DATA], [US_STATE] [GEOGRAPHIC_DATA], [US_STATE][PERSON…" at bounding box center [219, 282] width 234 height 39
click at [148, 287] on select "[GEOGRAPHIC_DATA], [US_STATE] [GEOGRAPHIC_DATA], [US_STATE][PERSON_NAME][GEOGRA…" at bounding box center [219, 290] width 234 height 23
